Goal: Learn about a topic: Learn about a topic

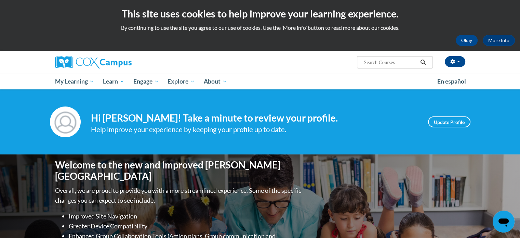
click at [31, 68] on div "[PERSON_NAME] ([GEOGRAPHIC_DATA]/New_York UTC-04:00) My Profile Inbox My Transc…" at bounding box center [260, 70] width 520 height 38
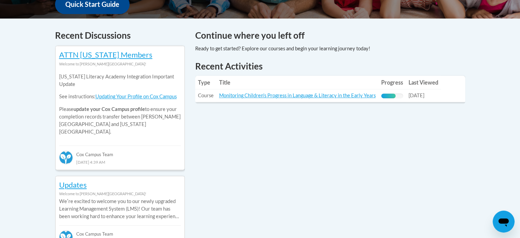
scroll to position [274, 0]
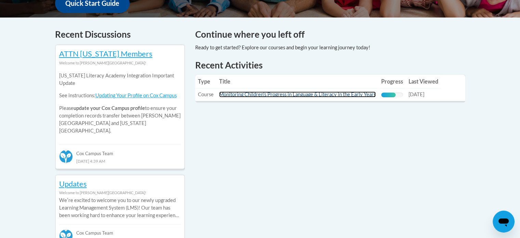
click at [274, 95] on link "Monitoring Children's Progress in Language & Literacy in the Early Years" at bounding box center [297, 94] width 157 height 6
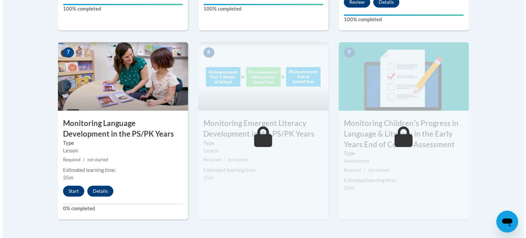
scroll to position [616, 0]
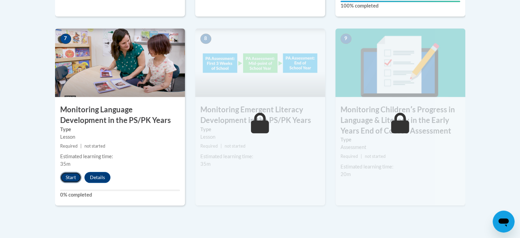
click at [74, 174] on button "Start" at bounding box center [70, 177] width 21 height 11
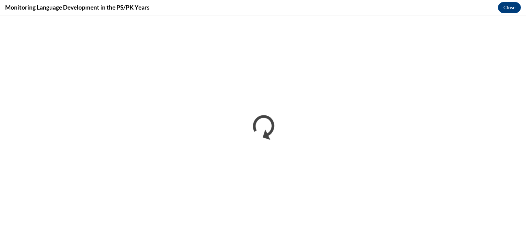
scroll to position [0, 0]
